Goal: Check status

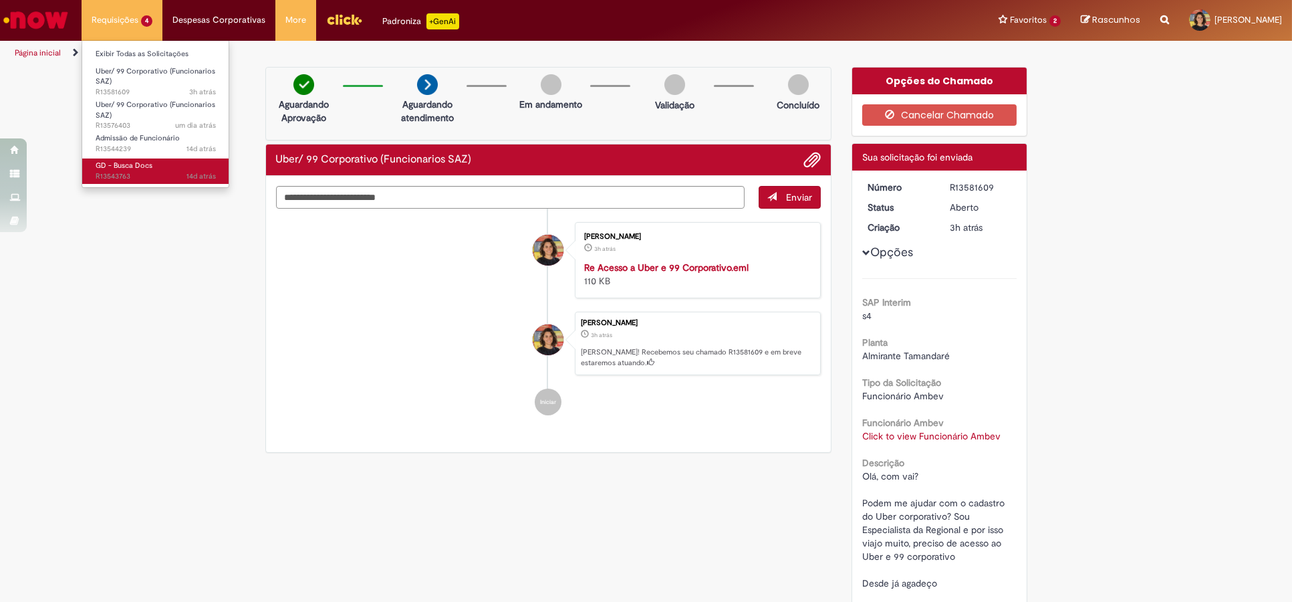
click at [158, 173] on span "14d atrás 14 dias atrás R13543763" at bounding box center [156, 176] width 120 height 11
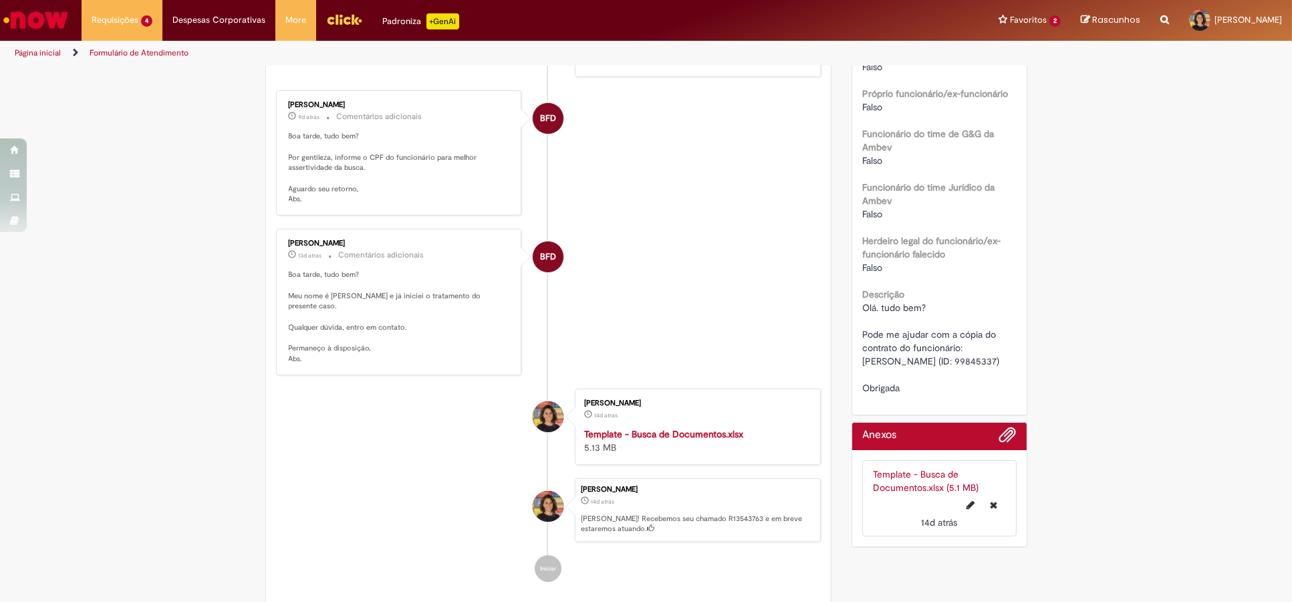
scroll to position [475, 0]
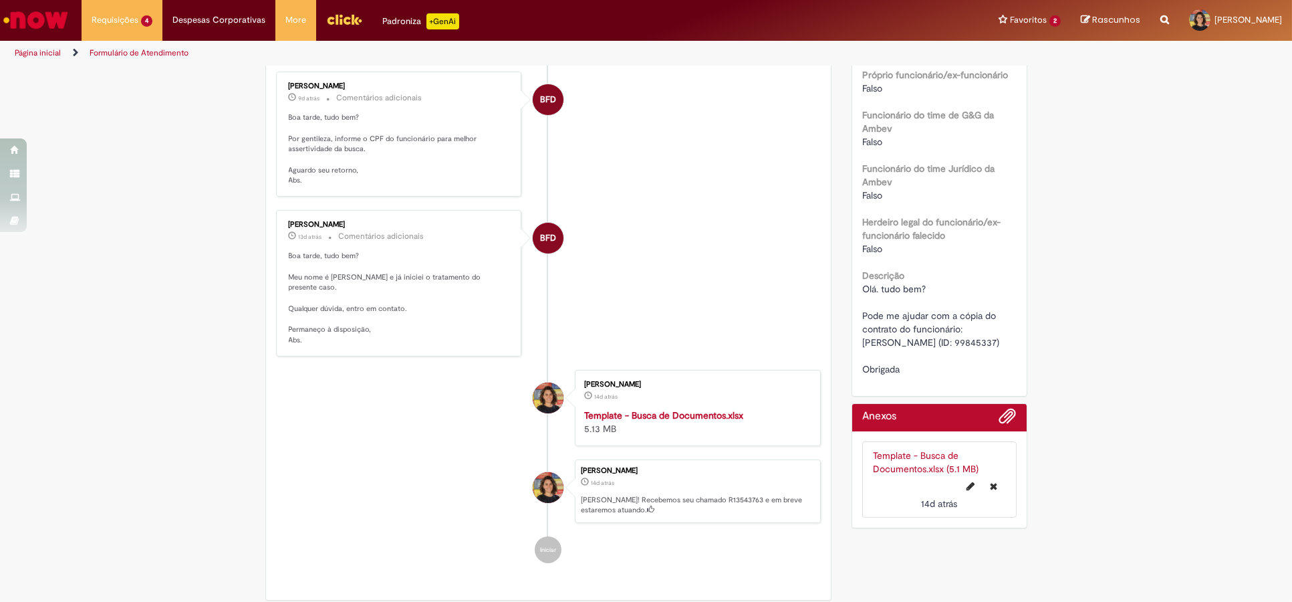
drag, startPoint x: 922, startPoint y: 361, endPoint x: 856, endPoint y: 352, distance: 66.1
click at [863, 352] on div "Olá. tudo bem? Pode me ajudar com a cópia do contrato do funcionário: [PERSON_N…" at bounding box center [940, 329] width 154 height 94
copy span "[PERSON_NAME] (ID: 99845337)"
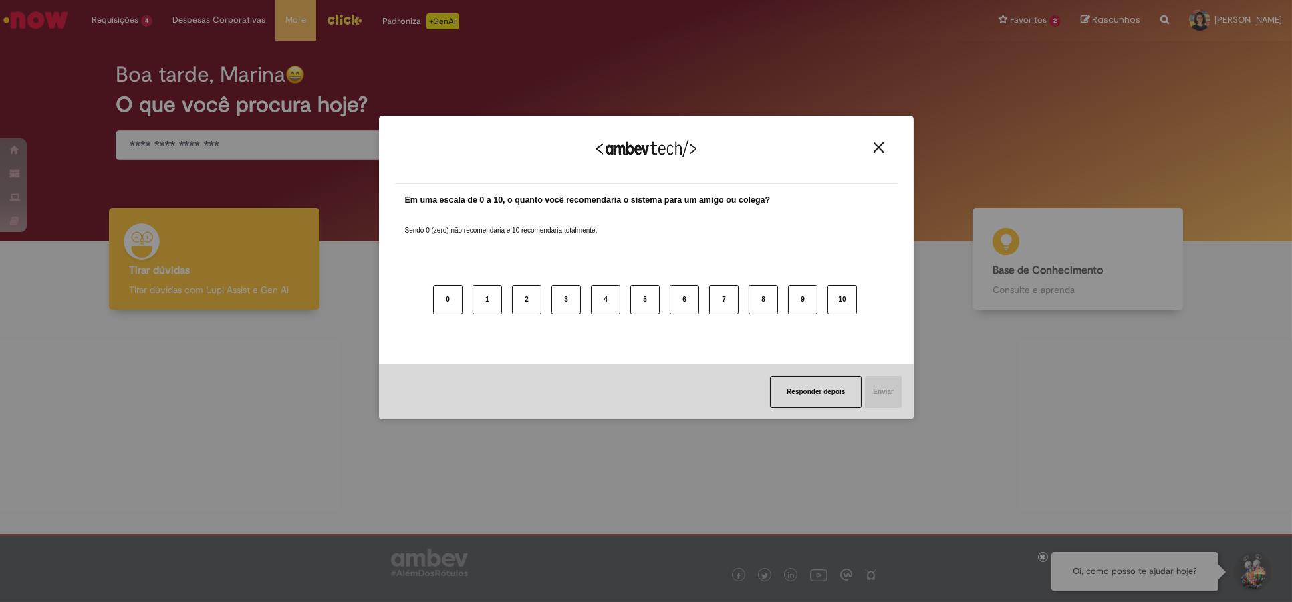
click at [883, 146] on img "Close" at bounding box center [879, 147] width 10 height 10
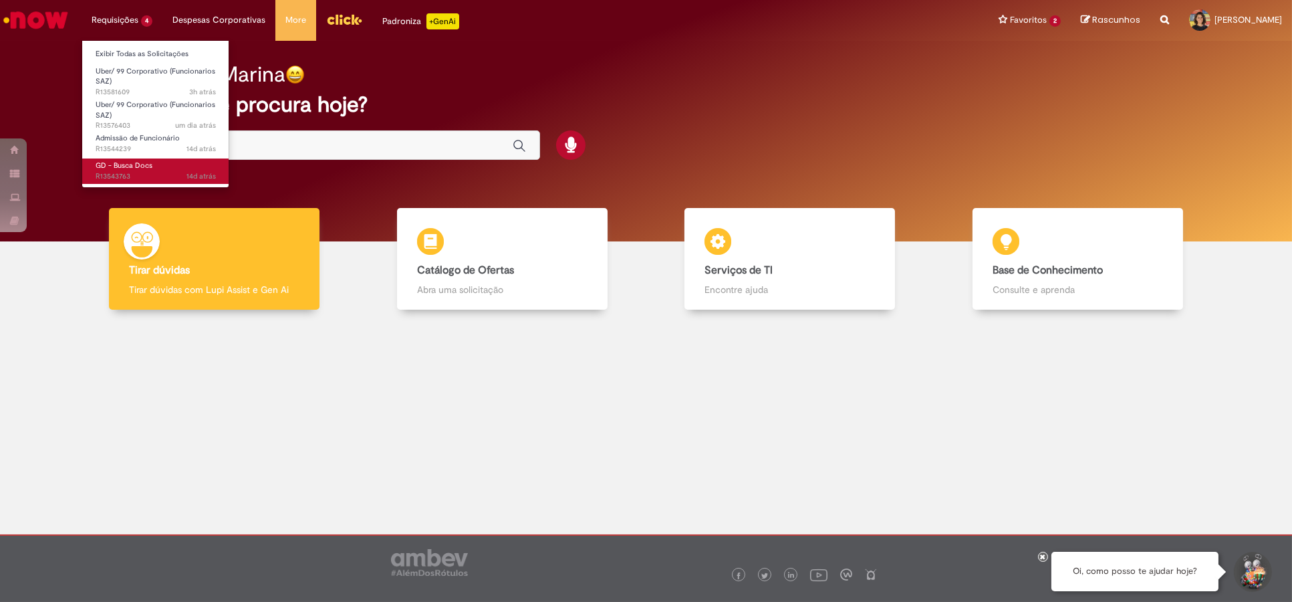
click at [118, 177] on span "14d atrás 14 dias atrás R13543763" at bounding box center [156, 176] width 120 height 11
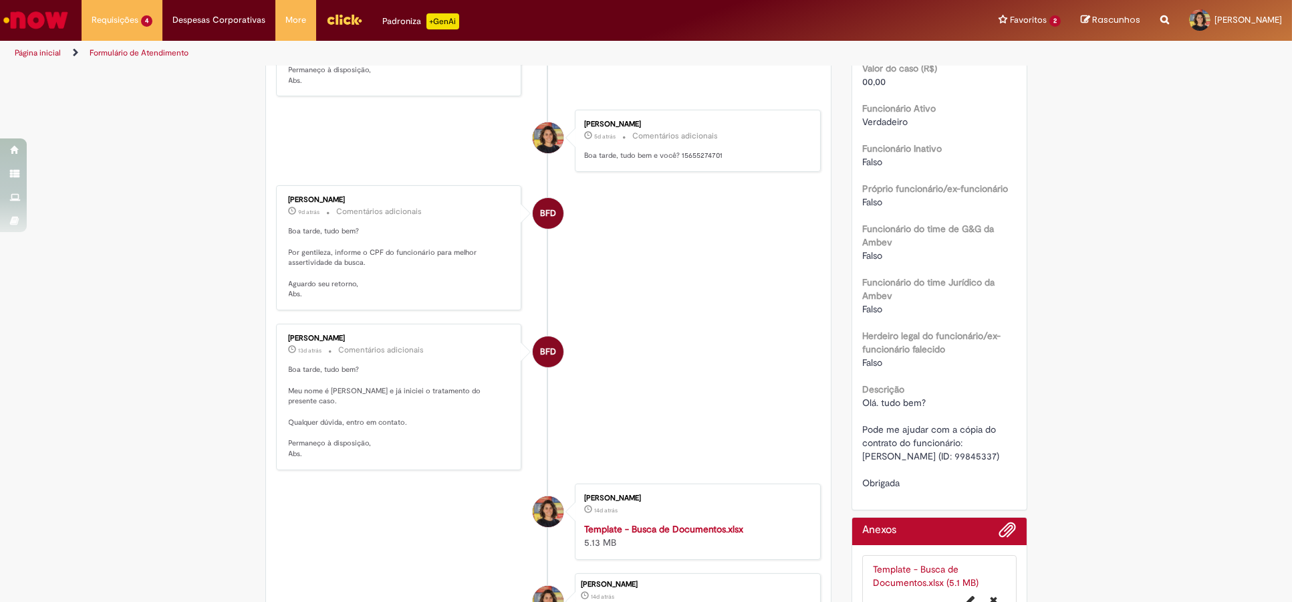
scroll to position [400, 0]
